Goal: Navigation & Orientation: Go to known website

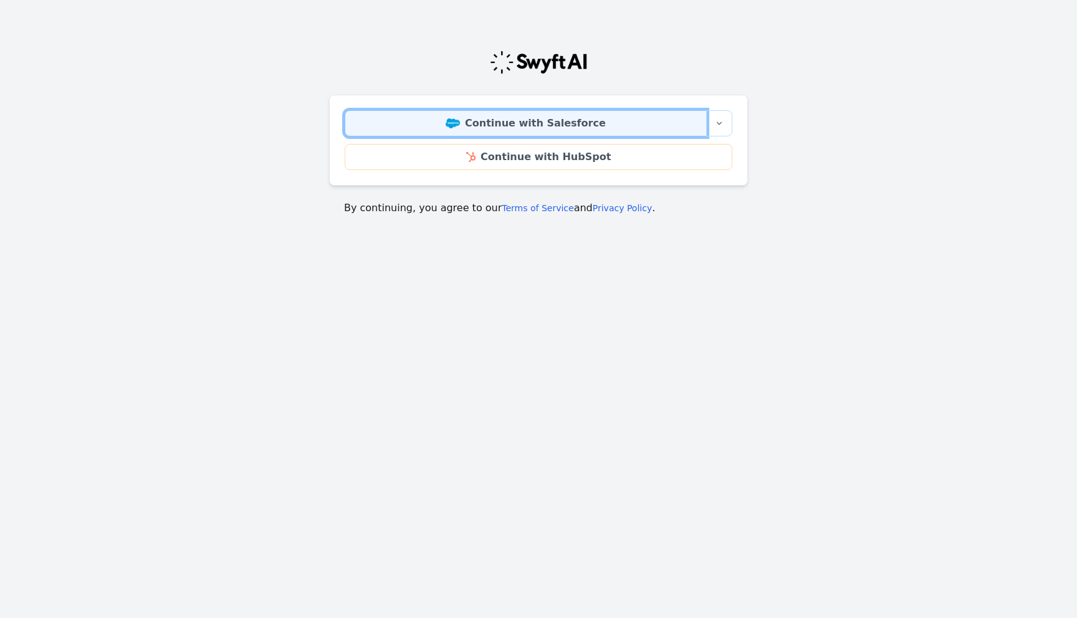
click at [449, 126] on link "Continue with Salesforce" at bounding box center [526, 123] width 362 height 26
click at [483, 122] on link "Continue with Salesforce" at bounding box center [526, 123] width 362 height 26
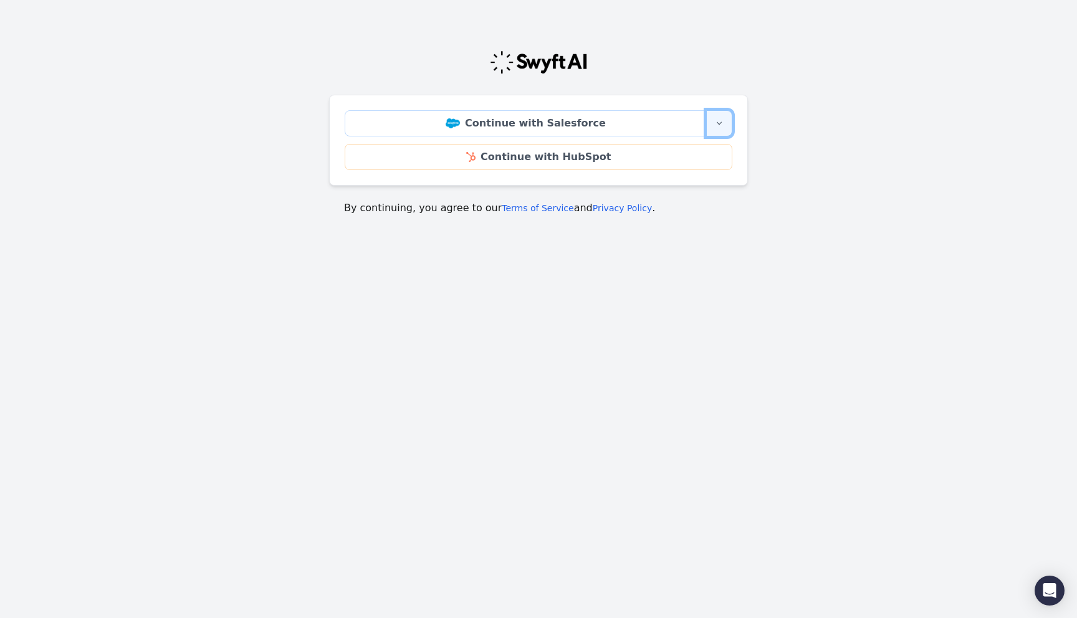
click at [719, 129] on button "More sign-in options" at bounding box center [719, 123] width 26 height 26
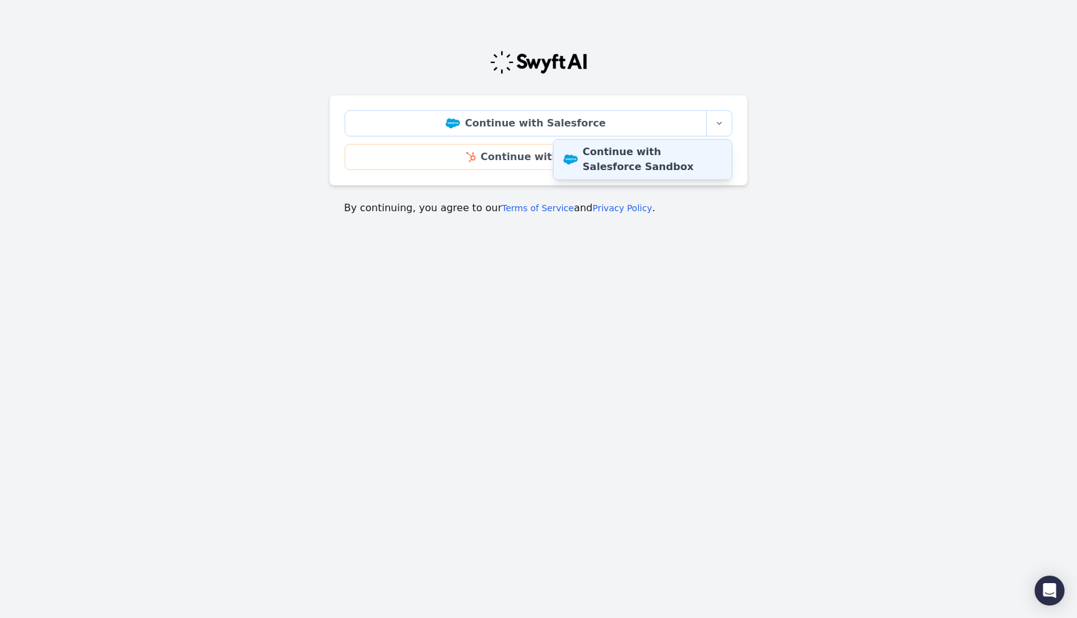
click at [659, 160] on link "Continue with Salesforce Sandbox" at bounding box center [642, 160] width 178 height 40
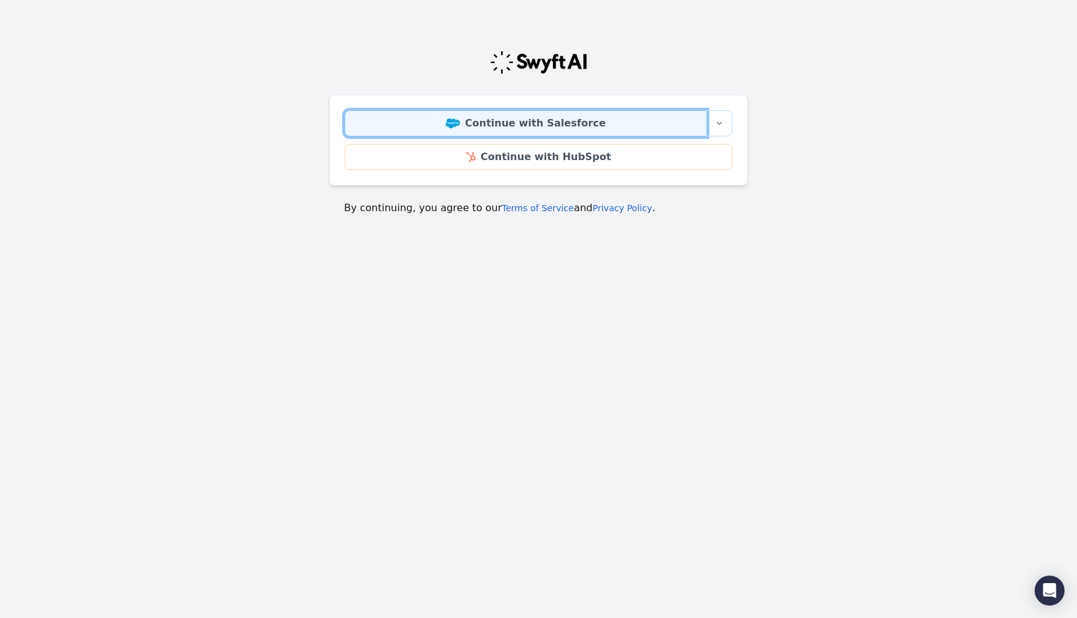
click at [409, 128] on link "Continue with Salesforce" at bounding box center [526, 123] width 362 height 26
click at [518, 123] on link "Continue with Salesforce" at bounding box center [526, 123] width 362 height 26
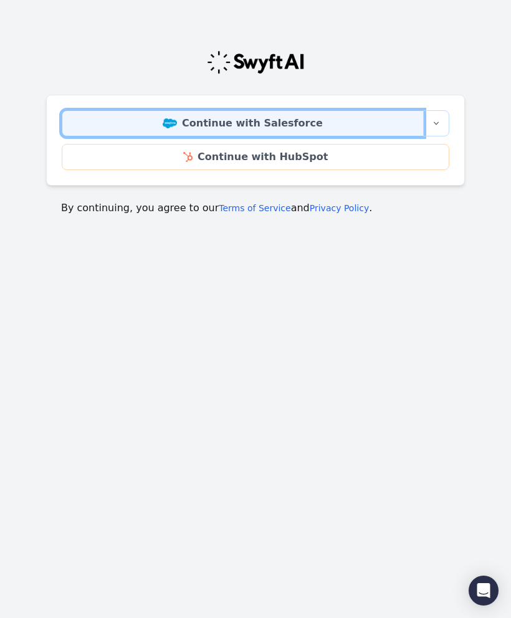
click at [262, 128] on link "Continue with Salesforce" at bounding box center [243, 123] width 362 height 26
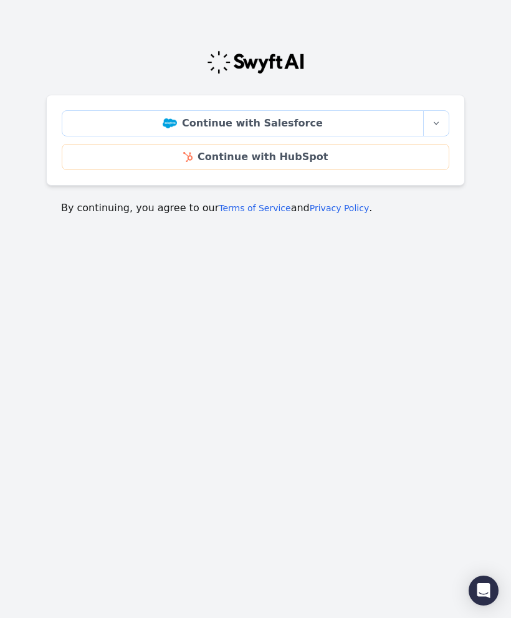
click at [400, 311] on body "Continue with Salesforce More sign-in options Continue with Salesforce Sandbox …" at bounding box center [255, 177] width 511 height 305
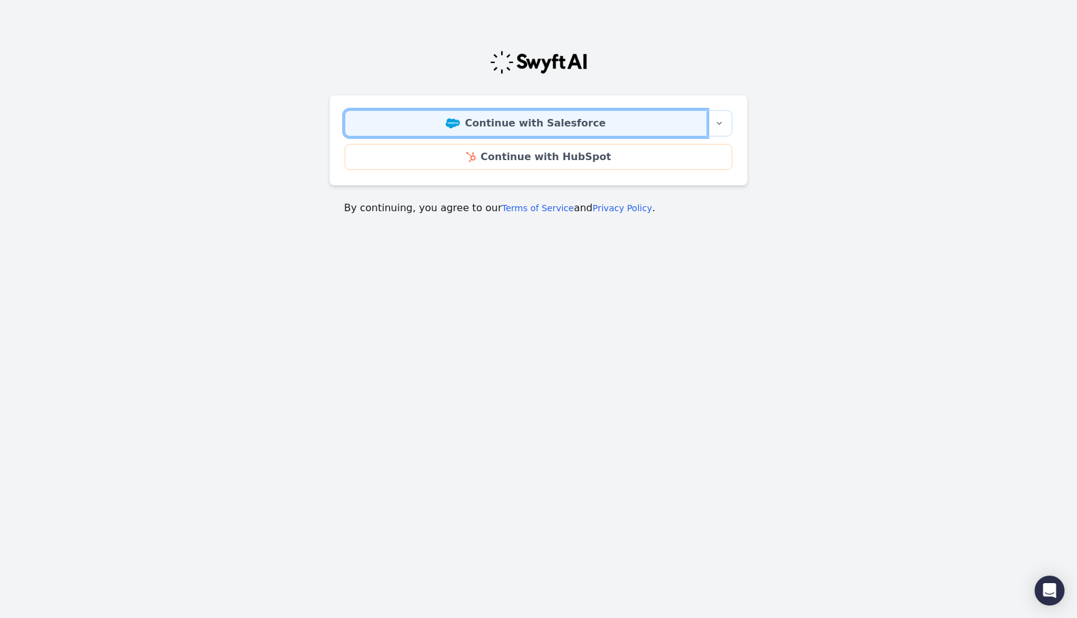
click at [529, 122] on link "Continue with Salesforce" at bounding box center [526, 123] width 362 height 26
click at [515, 121] on link "Continue with Salesforce" at bounding box center [526, 123] width 362 height 26
